Goal: Transaction & Acquisition: Purchase product/service

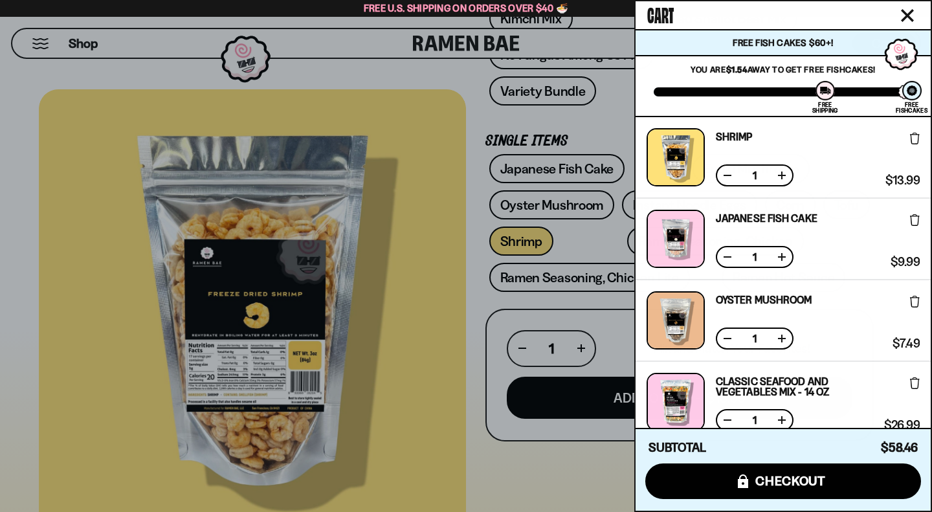
scroll to position [238, 0]
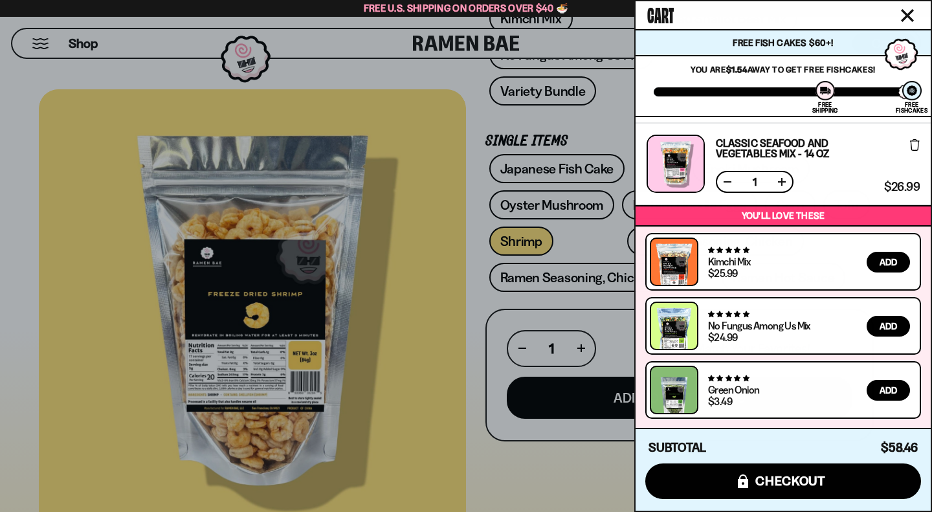
click at [880, 390] on span "Add" at bounding box center [888, 390] width 17 height 9
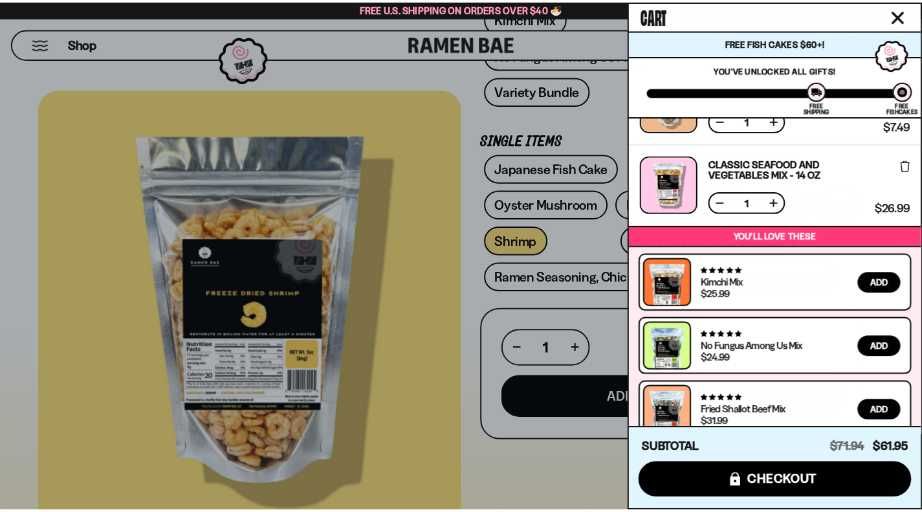
scroll to position [395, 0]
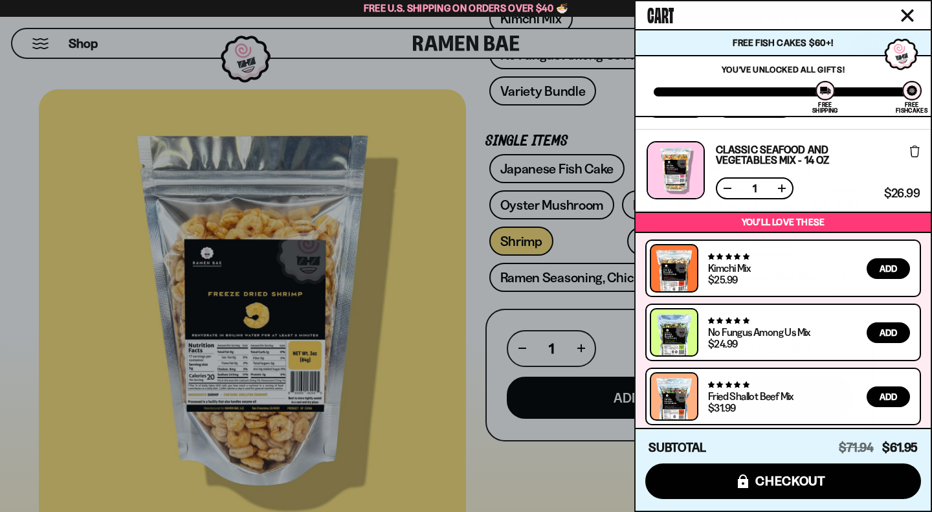
click at [908, 17] on icon "Close cart" at bounding box center [908, 16] width 12 height 12
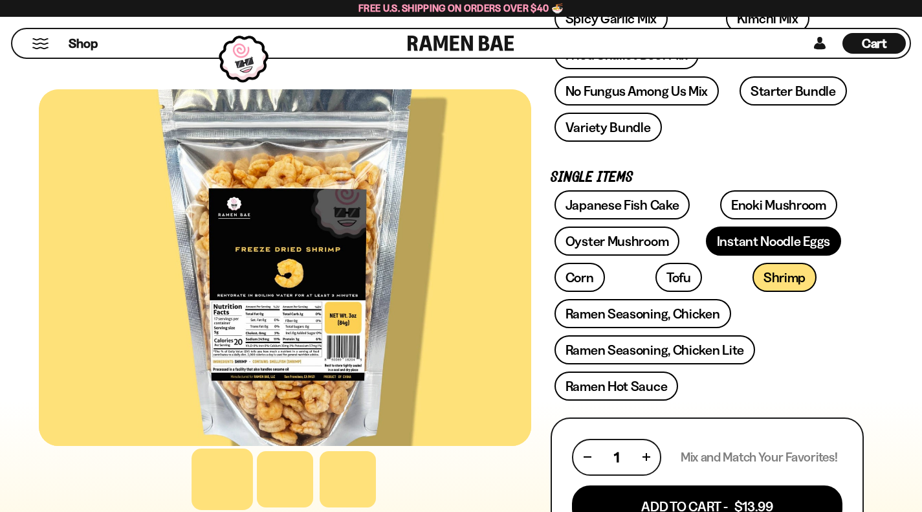
click at [706, 227] on link "Instant Noodle Eggs" at bounding box center [773, 241] width 135 height 29
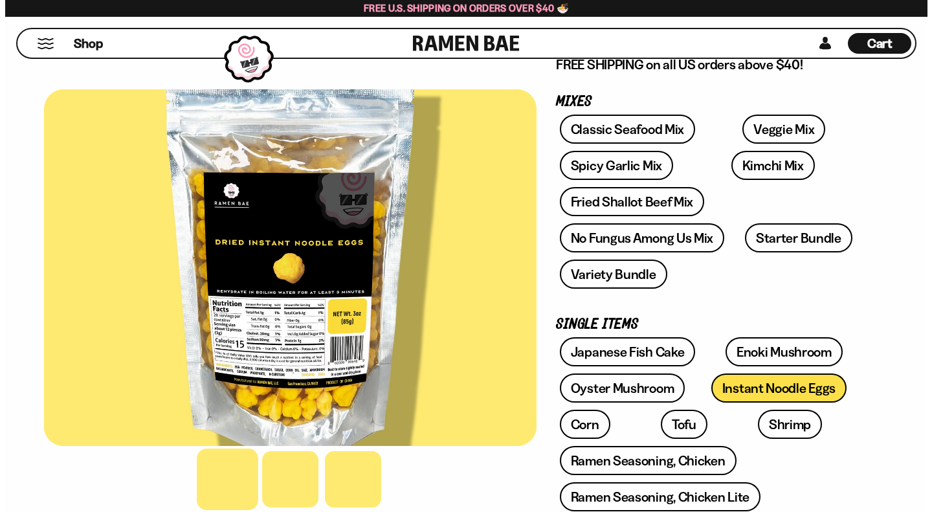
scroll to position [322, 0]
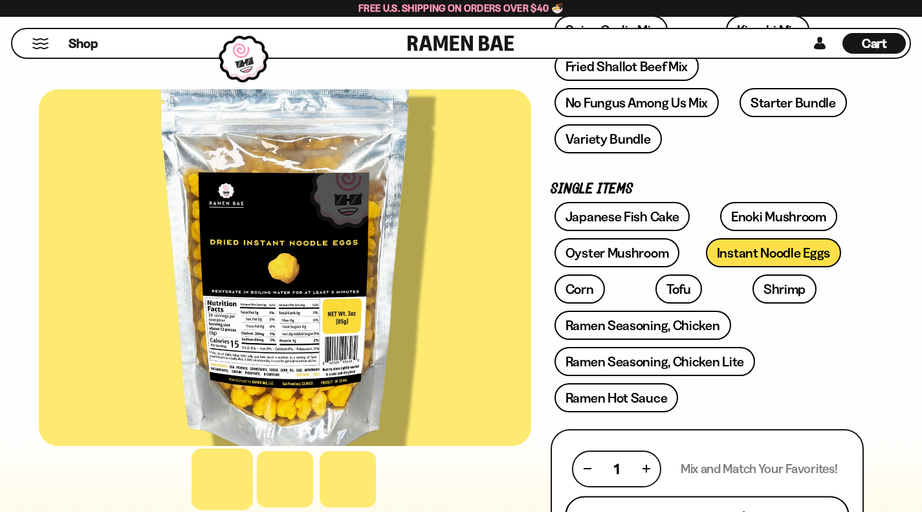
click at [738, 496] on button "Add To Cart - $7.49" at bounding box center [708, 518] width 284 height 44
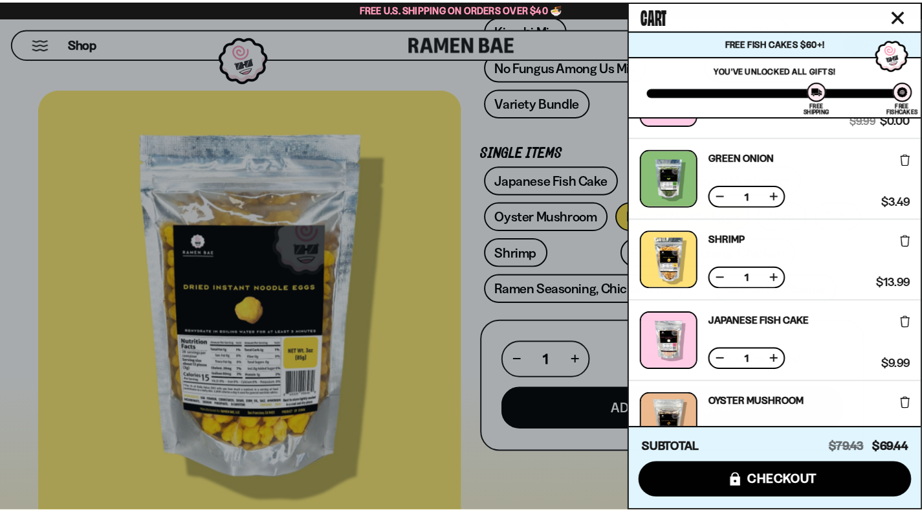
scroll to position [145, 0]
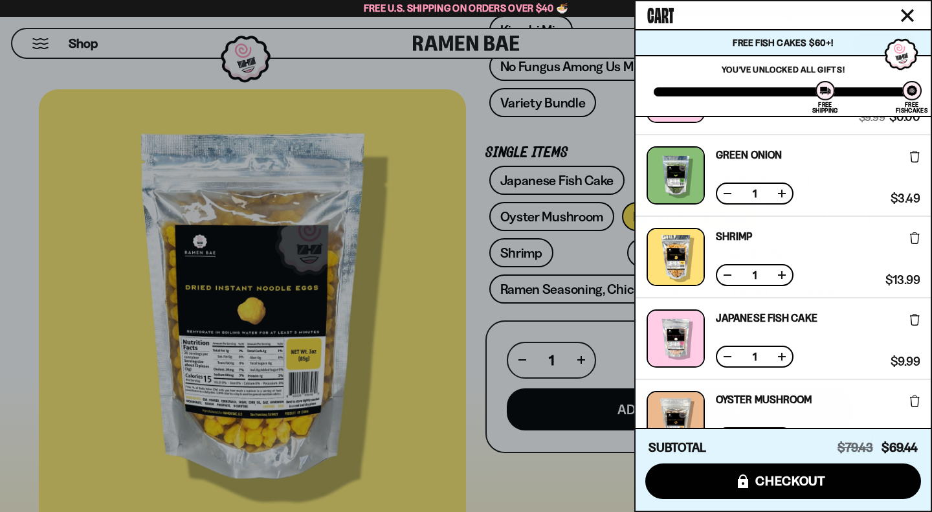
click at [910, 320] on icon at bounding box center [915, 320] width 10 height 12
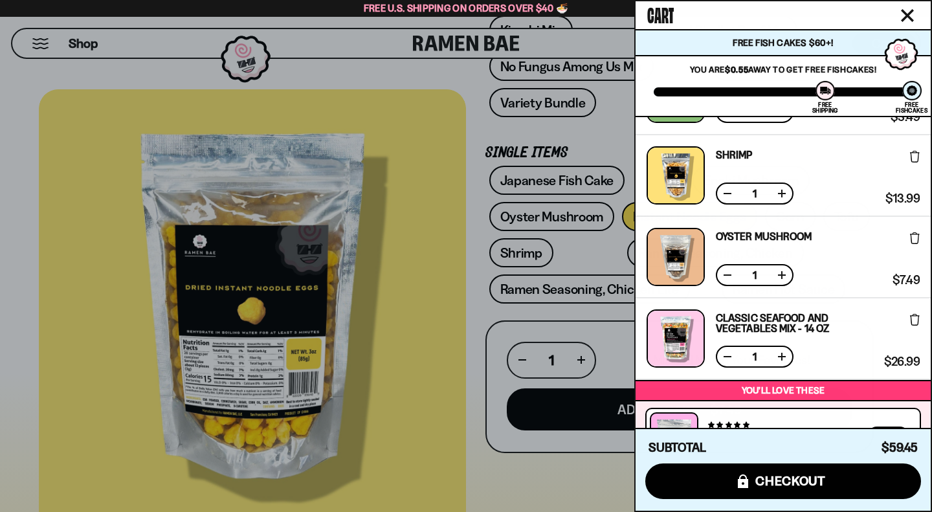
click at [905, 10] on icon "Close cart" at bounding box center [907, 15] width 13 height 13
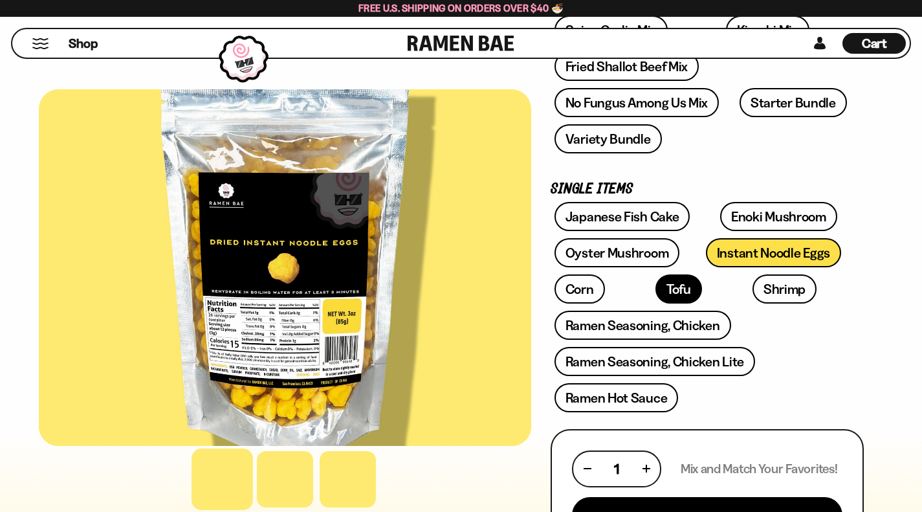
click at [702, 274] on link "Tofu" at bounding box center [679, 288] width 47 height 29
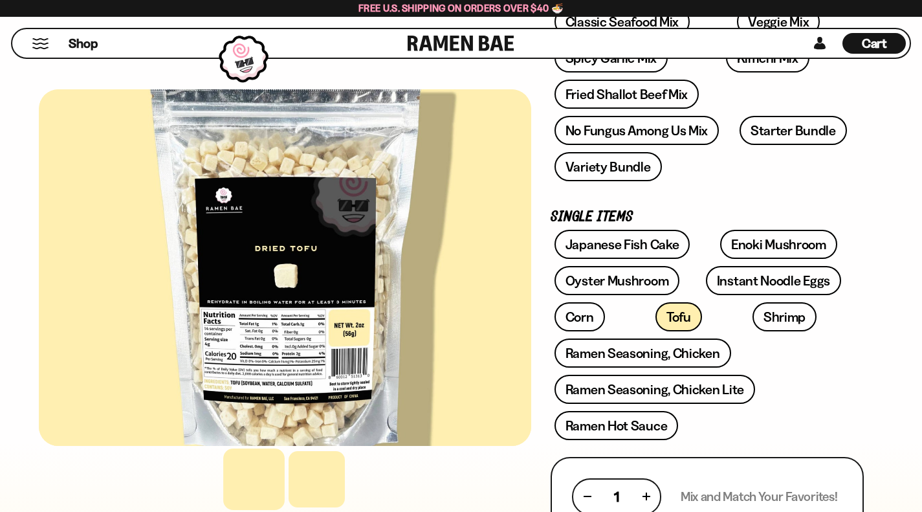
scroll to position [294, 0]
click at [720, 229] on link "Enoki Mushroom" at bounding box center [778, 243] width 117 height 29
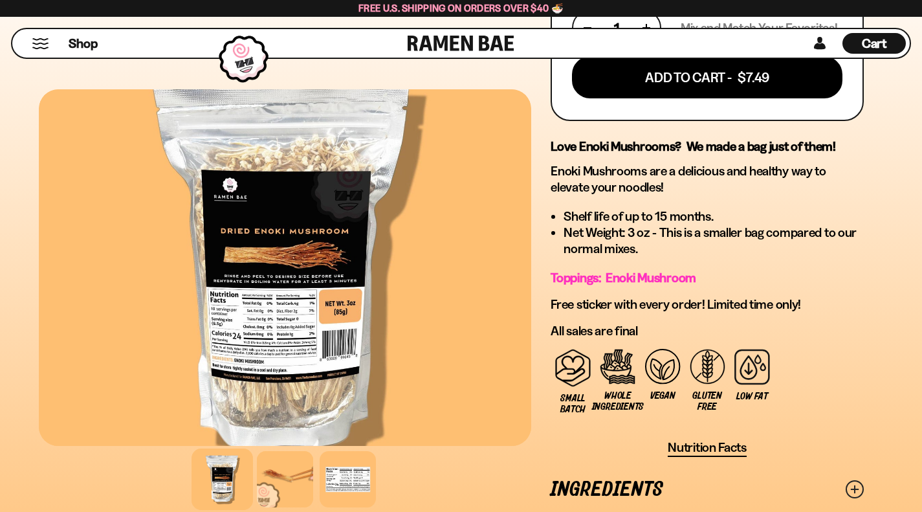
scroll to position [761, 0]
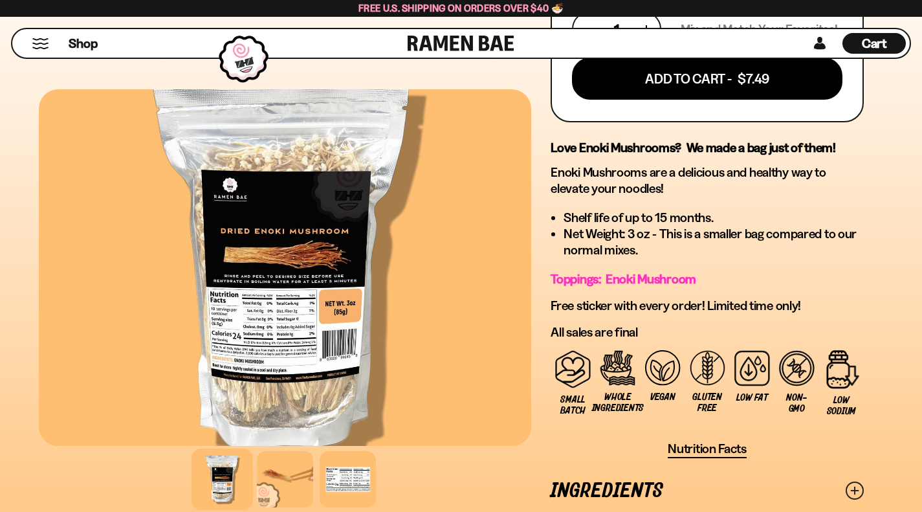
click at [328, 451] on div at bounding box center [348, 479] width 56 height 56
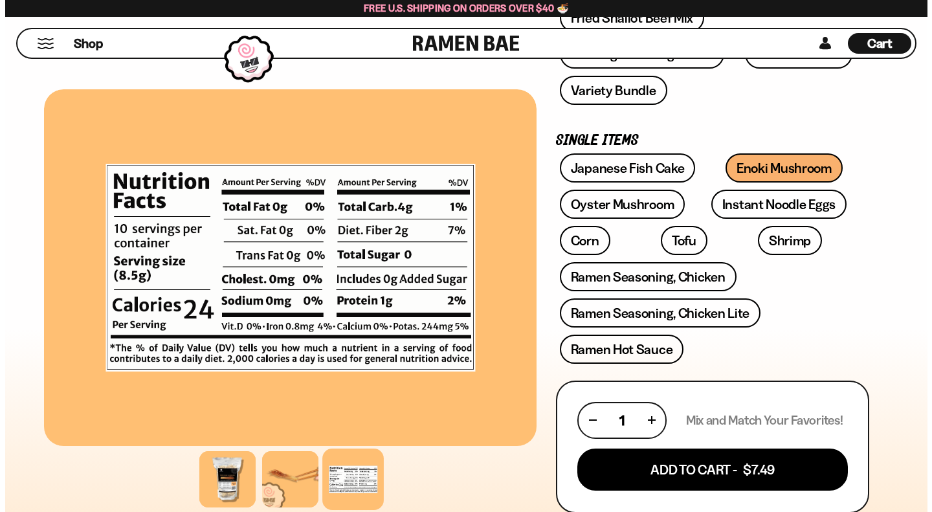
scroll to position [372, 0]
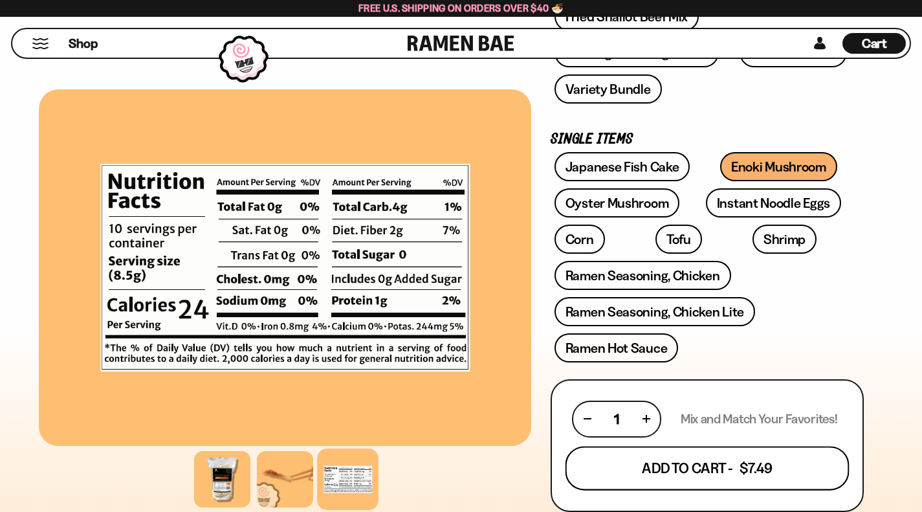
click at [575, 446] on button "Add To Cart - $7.49" at bounding box center [708, 468] width 284 height 44
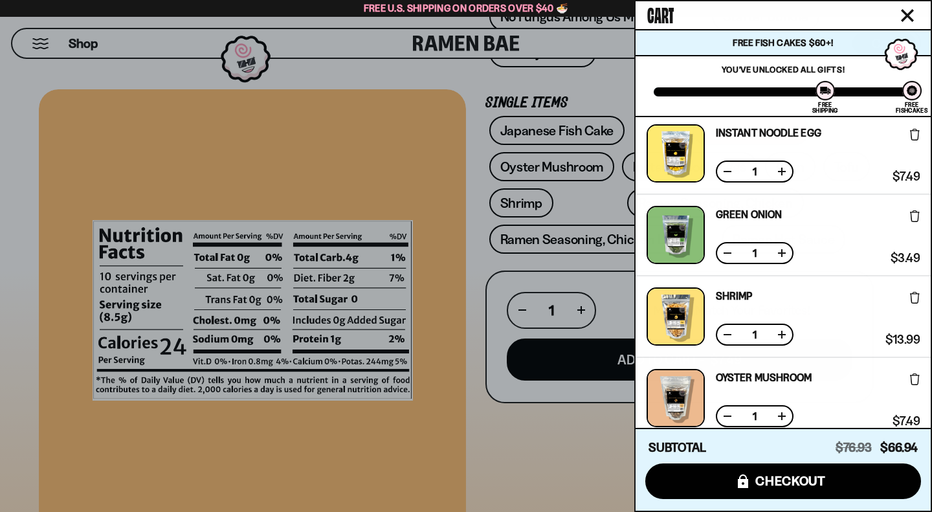
scroll to position [0, 0]
